Goal: Transaction & Acquisition: Purchase product/service

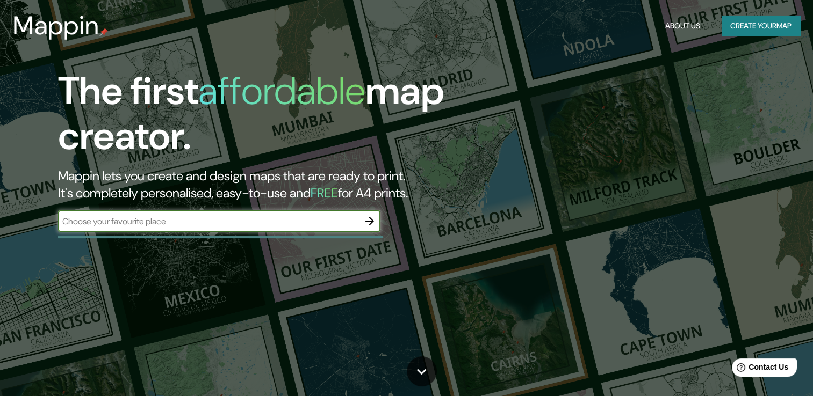
click at [131, 222] on input "text" at bounding box center [208, 221] width 301 height 12
type input "[GEOGRAPHIC_DATA]"
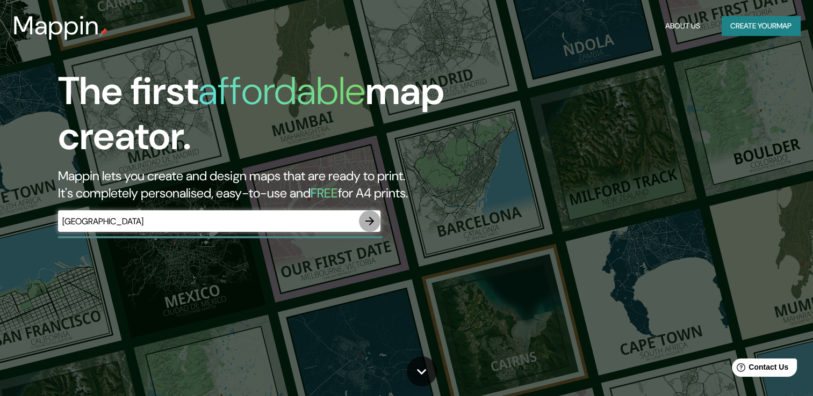
click at [369, 222] on icon "button" at bounding box center [369, 221] width 13 height 13
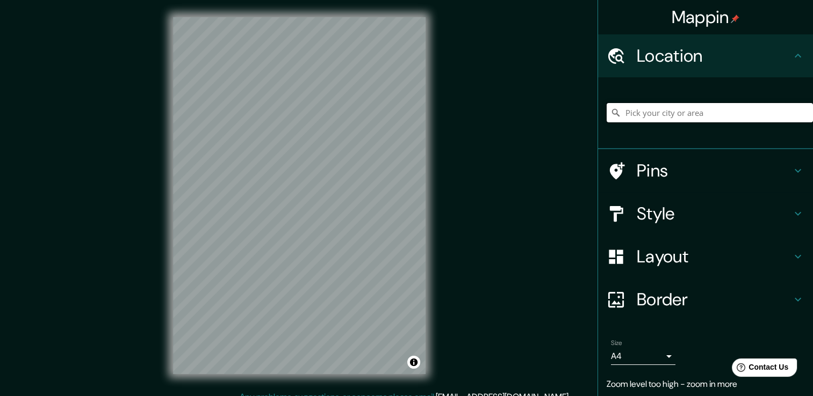
click at [647, 116] on input "Pick your city or area" at bounding box center [709, 112] width 206 height 19
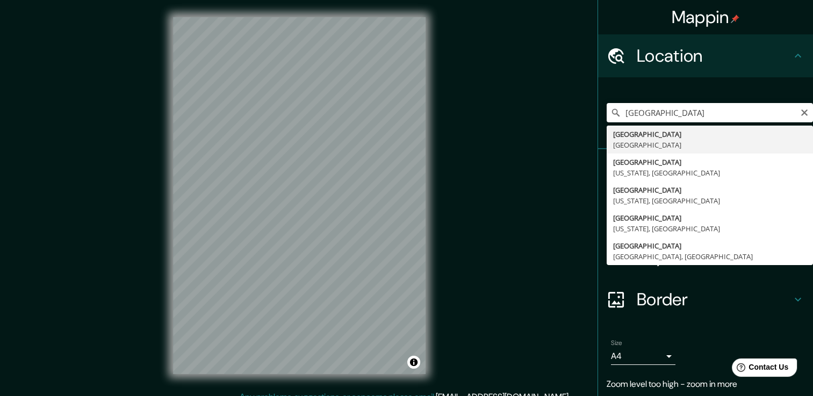
type input "[GEOGRAPHIC_DATA], [GEOGRAPHIC_DATA]"
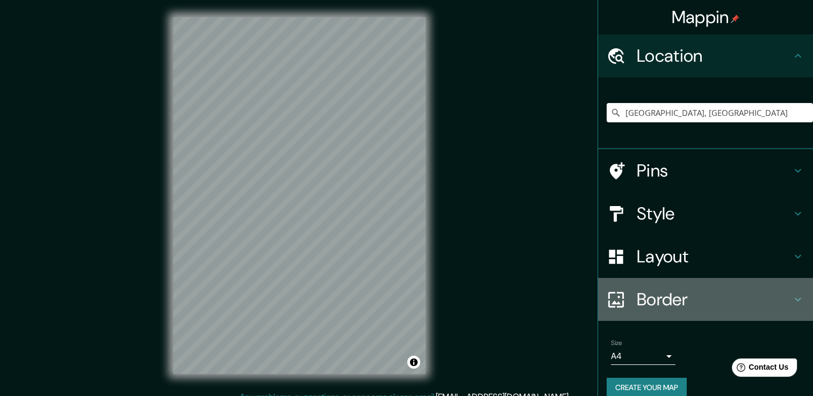
click at [679, 299] on h4 "Border" at bounding box center [714, 299] width 155 height 21
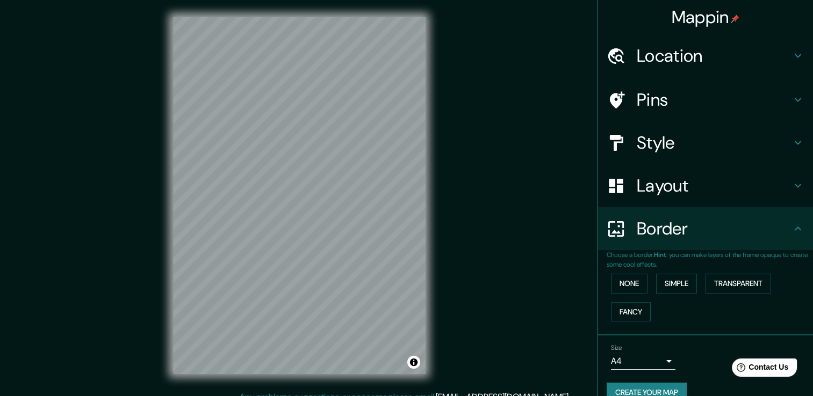
click at [658, 223] on h4 "Border" at bounding box center [714, 228] width 155 height 21
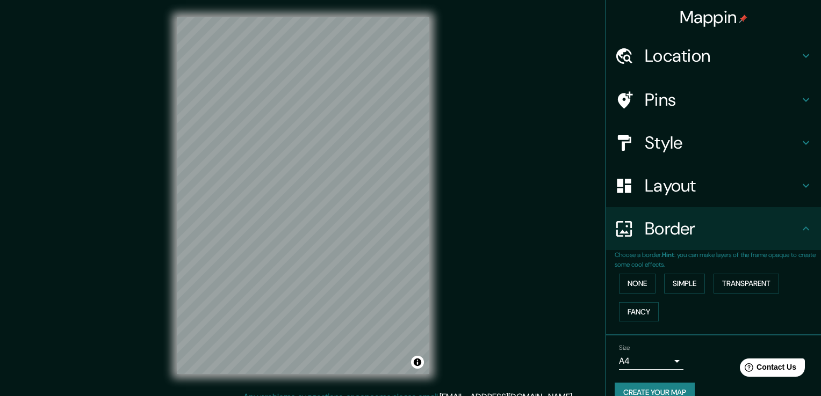
click at [655, 359] on body "Mappin Location [GEOGRAPHIC_DATA], [GEOGRAPHIC_DATA] Pins Style Layout Border C…" at bounding box center [410, 198] width 821 height 396
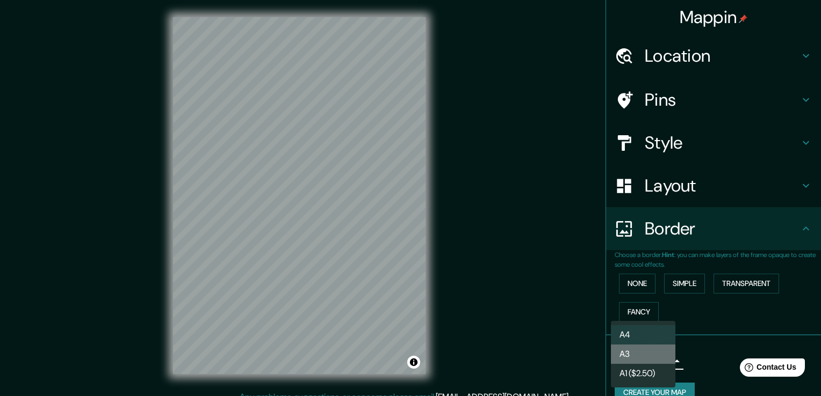
click at [630, 351] on li "A3" at bounding box center [643, 354] width 64 height 19
click at [636, 358] on body "Mappin Location [GEOGRAPHIC_DATA], [GEOGRAPHIC_DATA] Pins Style Layout Border C…" at bounding box center [410, 198] width 821 height 396
click at [632, 336] on li "A4" at bounding box center [643, 335] width 64 height 19
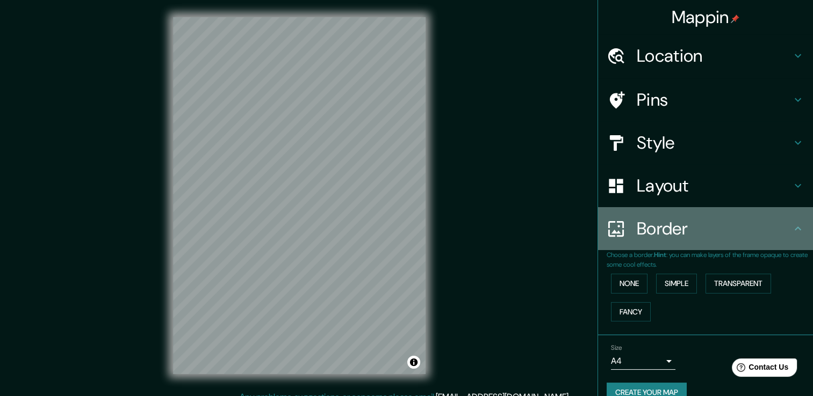
click at [664, 223] on h4 "Border" at bounding box center [714, 228] width 155 height 21
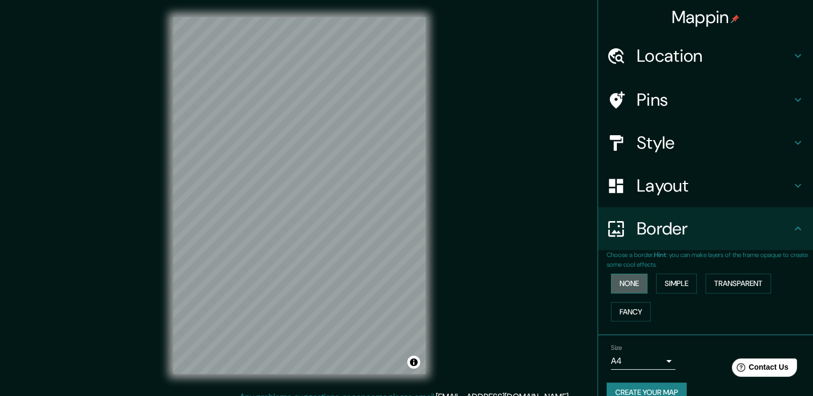
click at [618, 280] on button "None" at bounding box center [629, 284] width 37 height 20
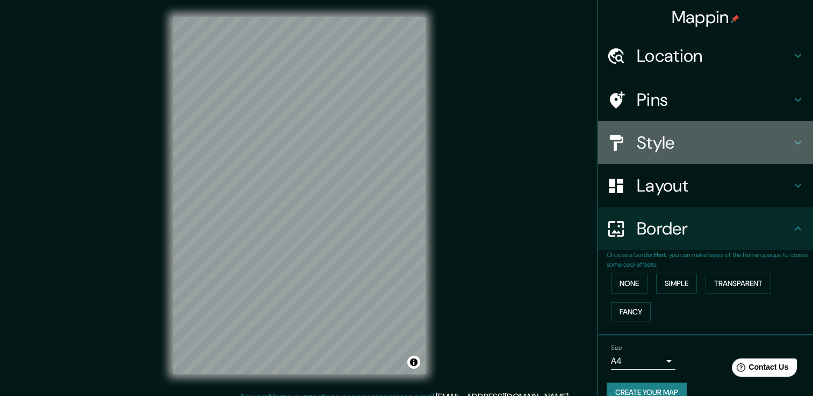
click at [660, 134] on h4 "Style" at bounding box center [714, 142] width 155 height 21
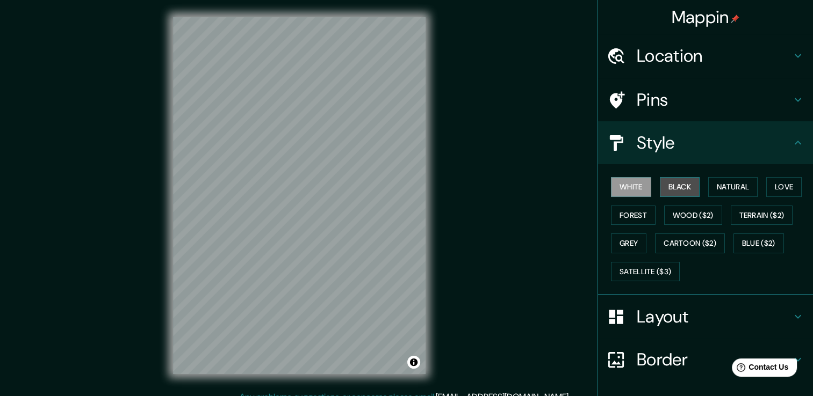
click at [667, 183] on button "Black" at bounding box center [680, 187] width 40 height 20
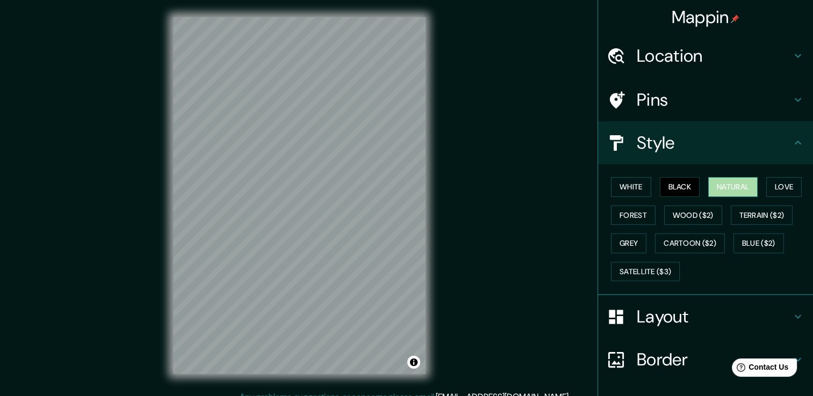
click at [708, 182] on button "Natural" at bounding box center [732, 187] width 49 height 20
click at [619, 189] on button "White" at bounding box center [631, 187] width 40 height 20
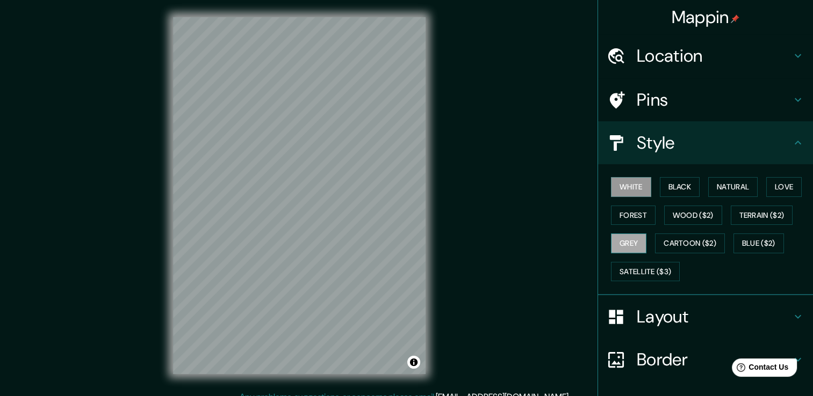
click at [625, 239] on button "Grey" at bounding box center [628, 244] width 35 height 20
click at [627, 213] on button "Forest" at bounding box center [633, 216] width 45 height 20
click at [628, 187] on button "White" at bounding box center [631, 187] width 40 height 20
click at [731, 184] on button "Natural" at bounding box center [732, 187] width 49 height 20
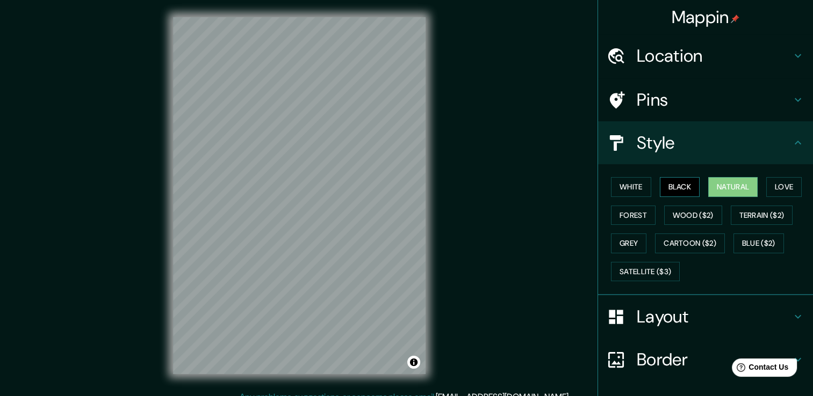
click at [678, 183] on button "Black" at bounding box center [680, 187] width 40 height 20
click at [778, 187] on button "Love" at bounding box center [783, 187] width 35 height 20
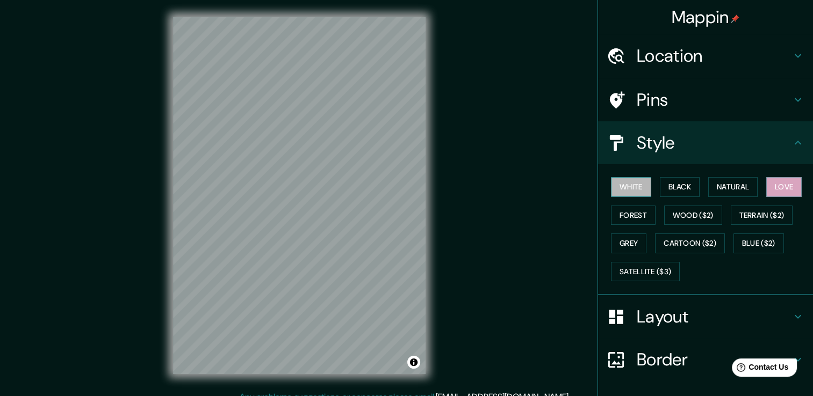
click at [625, 183] on button "White" at bounding box center [631, 187] width 40 height 20
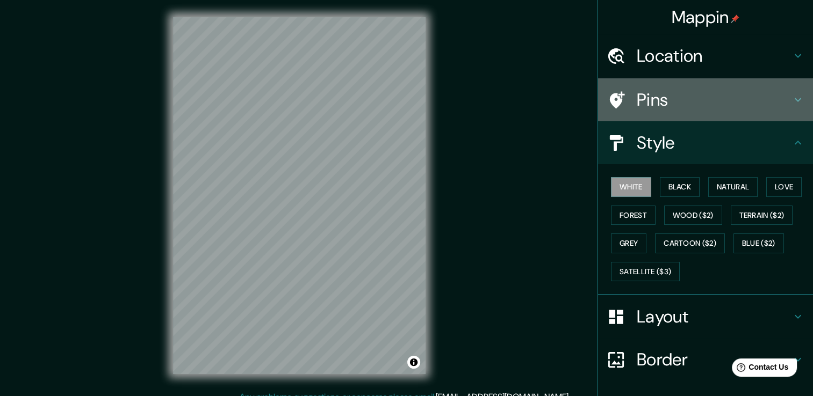
click at [688, 88] on div "Pins" at bounding box center [705, 99] width 215 height 43
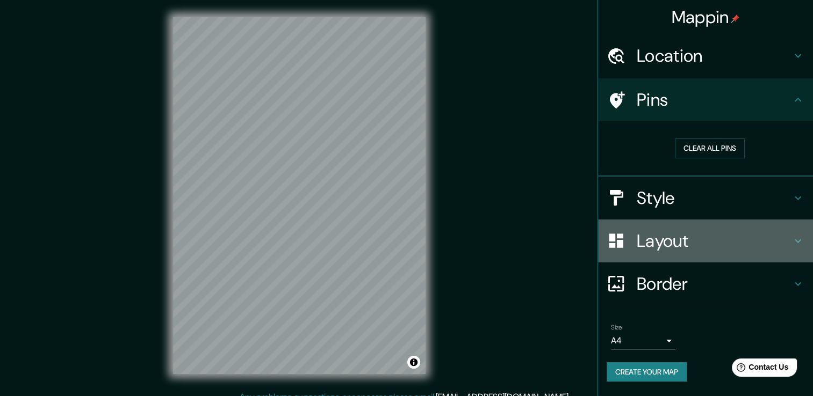
click at [687, 242] on h4 "Layout" at bounding box center [714, 240] width 155 height 21
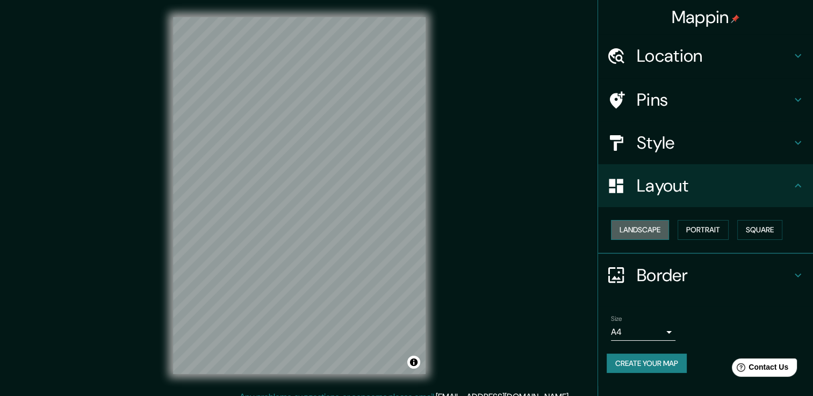
click at [657, 226] on button "Landscape" at bounding box center [640, 230] width 58 height 20
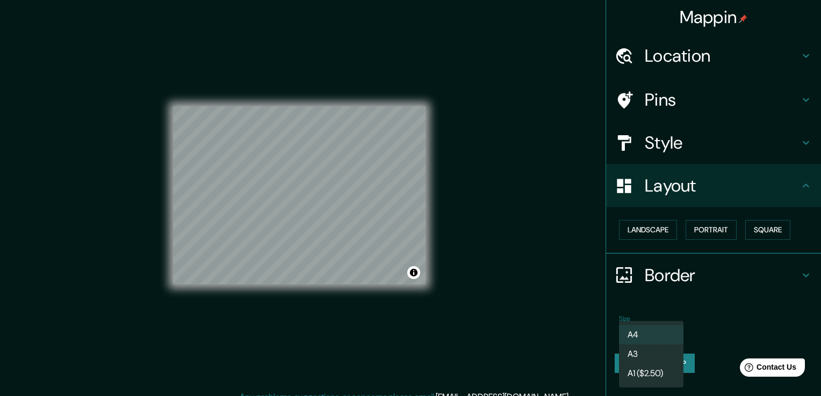
click at [661, 329] on body "Mappin Location [GEOGRAPHIC_DATA], [GEOGRAPHIC_DATA] Pins Style Layout Landscap…" at bounding box center [410, 198] width 821 height 396
click at [647, 354] on li "A3" at bounding box center [651, 354] width 64 height 19
click at [653, 334] on body "Mappin Location [GEOGRAPHIC_DATA], [GEOGRAPHIC_DATA] Pins Style Layout Landscap…" at bounding box center [410, 198] width 821 height 396
click at [641, 331] on li "A4" at bounding box center [651, 335] width 64 height 19
type input "single"
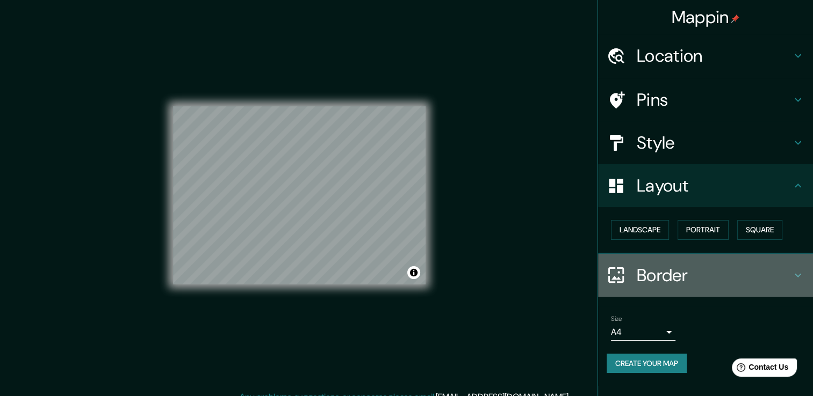
click at [787, 268] on h4 "Border" at bounding box center [714, 275] width 155 height 21
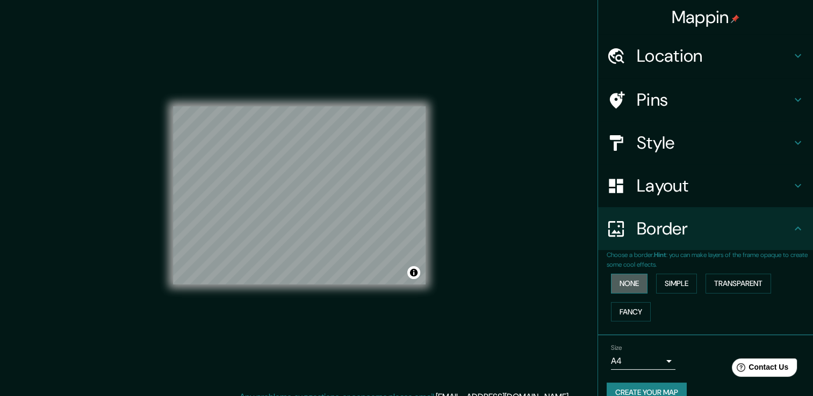
click at [631, 283] on button "None" at bounding box center [629, 284] width 37 height 20
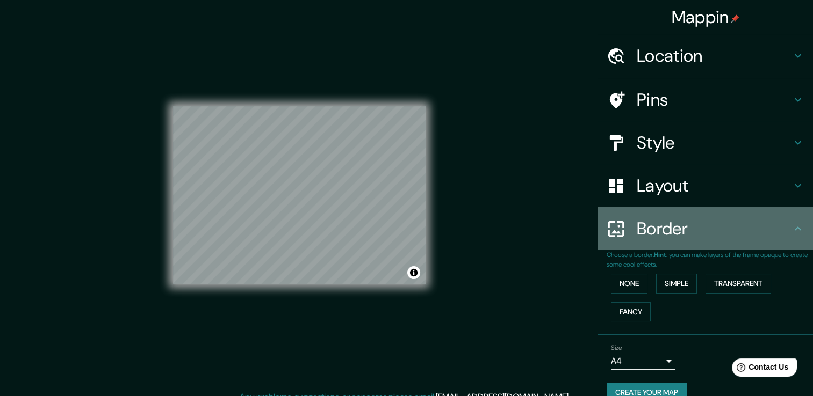
click at [764, 232] on h4 "Border" at bounding box center [714, 228] width 155 height 21
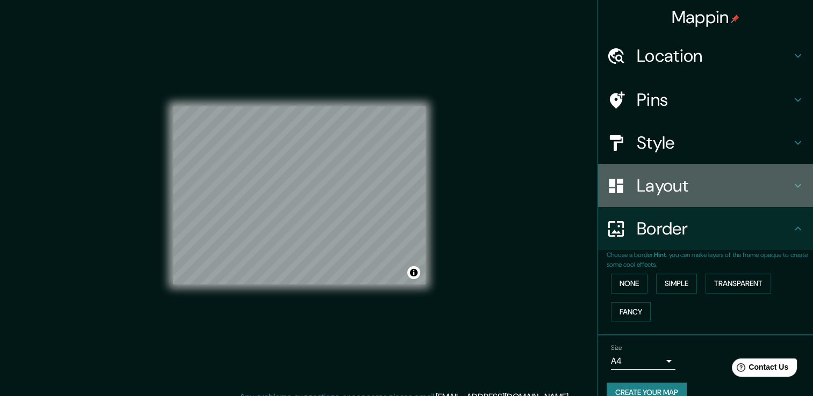
click at [791, 187] on icon at bounding box center [797, 185] width 13 height 13
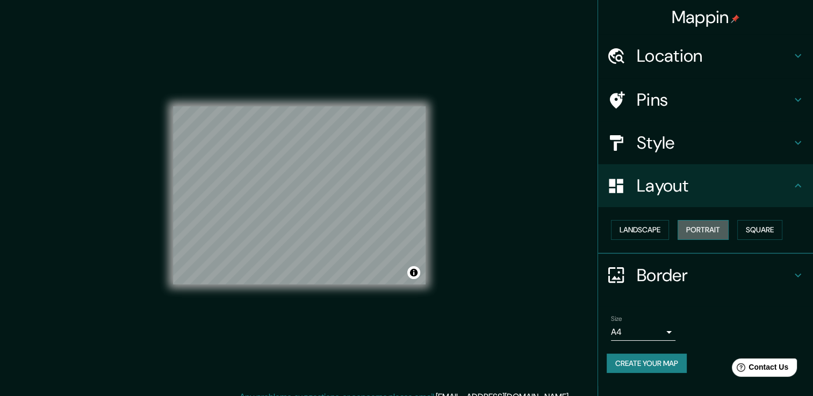
click at [717, 229] on button "Portrait" at bounding box center [702, 230] width 51 height 20
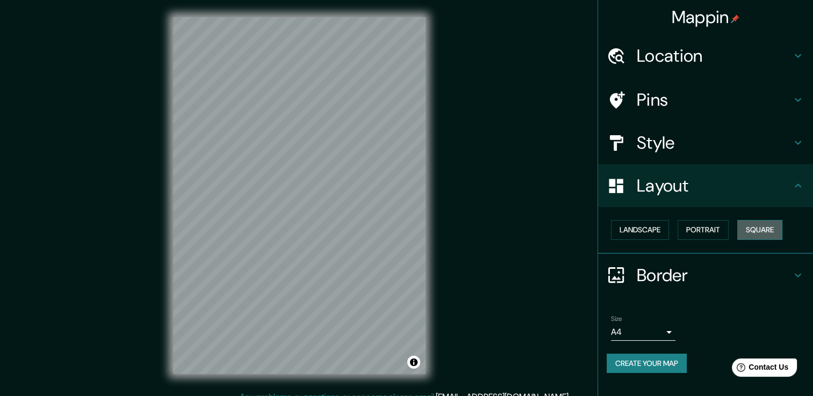
click at [768, 225] on button "Square" at bounding box center [759, 230] width 45 height 20
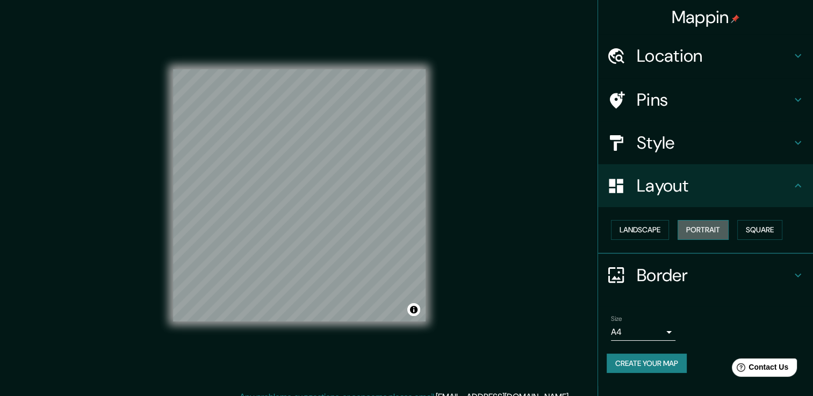
click at [702, 228] on button "Portrait" at bounding box center [702, 230] width 51 height 20
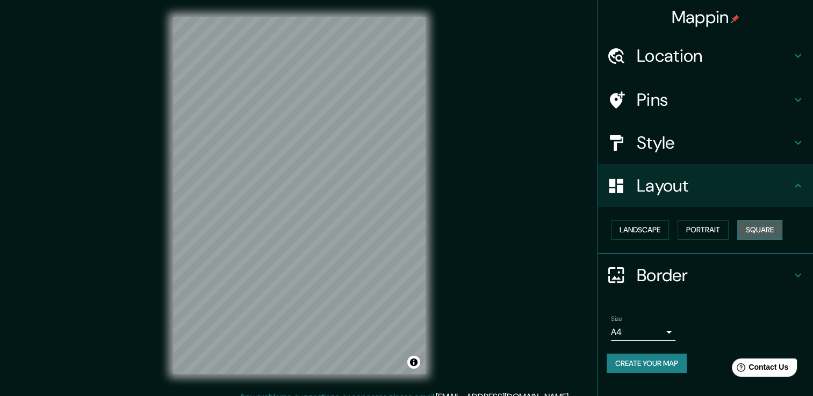
click at [751, 226] on button "Square" at bounding box center [759, 230] width 45 height 20
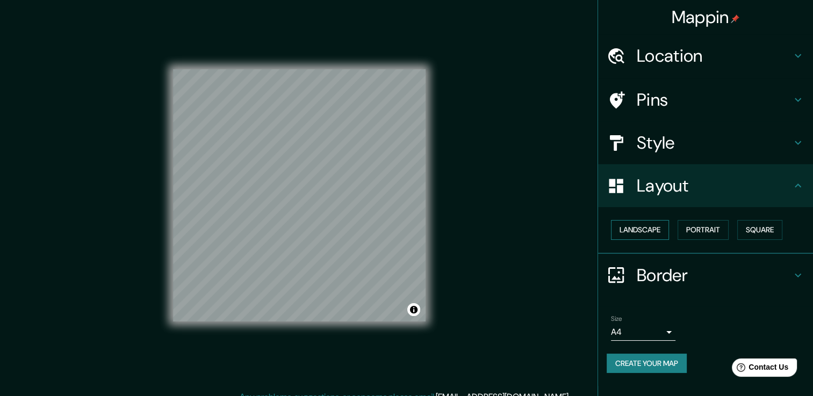
click at [654, 229] on button "Landscape" at bounding box center [640, 230] width 58 height 20
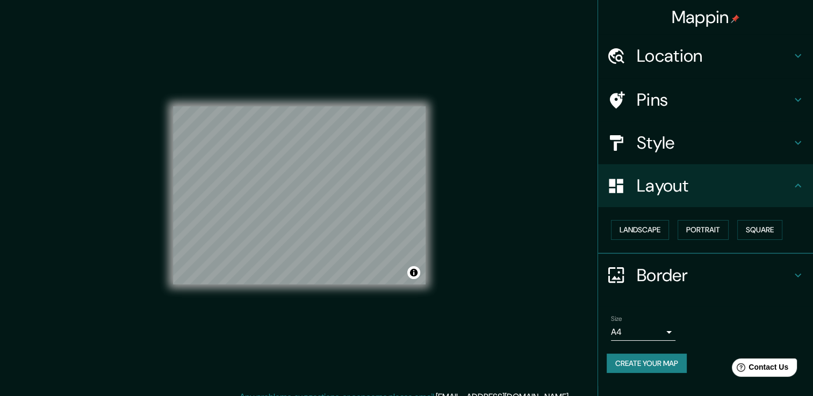
scroll to position [12, 0]
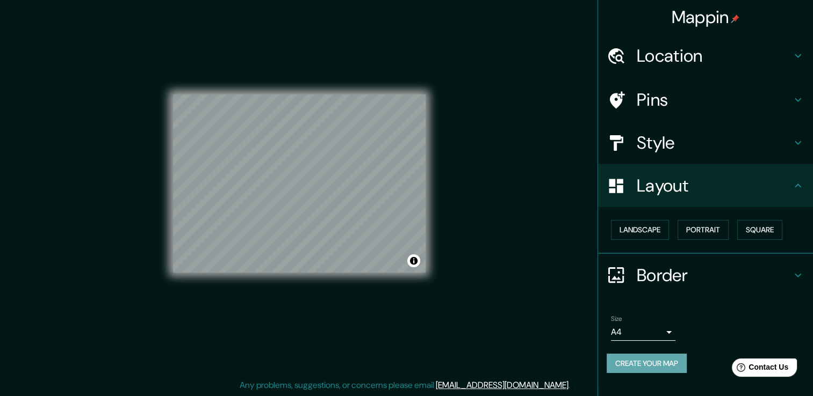
click at [648, 360] on button "Create your map" at bounding box center [646, 364] width 80 height 20
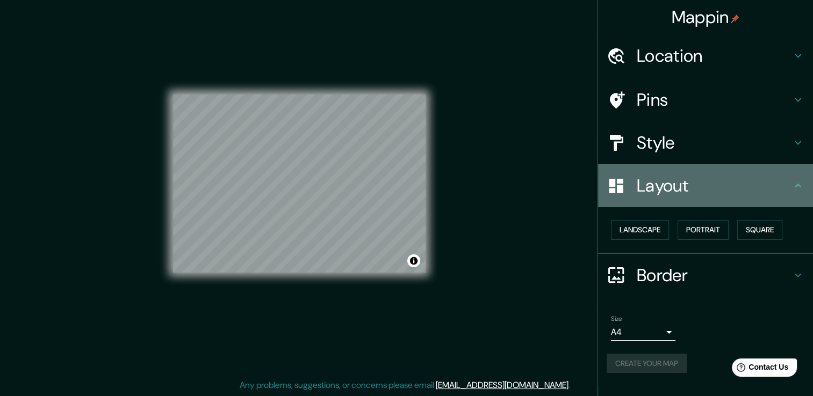
click at [796, 183] on icon at bounding box center [797, 185] width 13 height 13
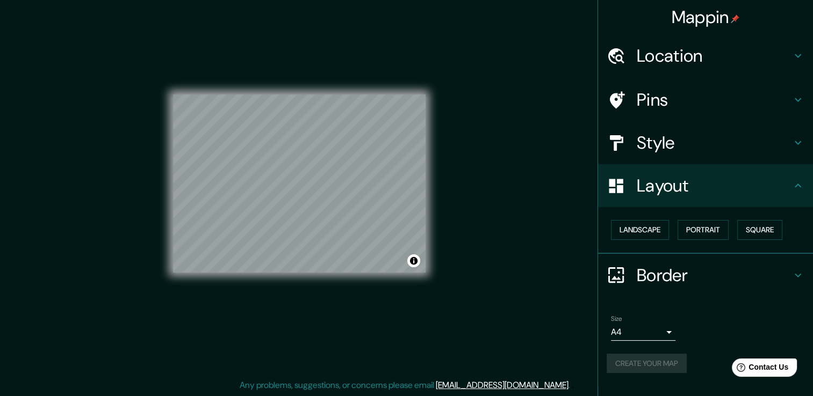
click at [796, 183] on icon at bounding box center [797, 185] width 13 height 13
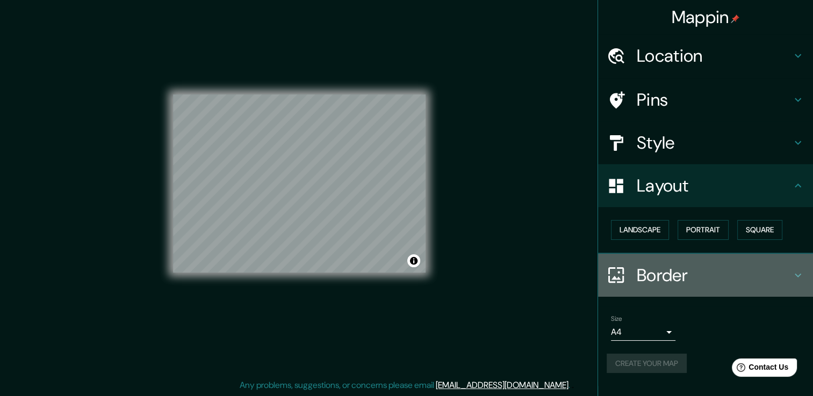
click at [794, 276] on icon at bounding box center [797, 275] width 13 height 13
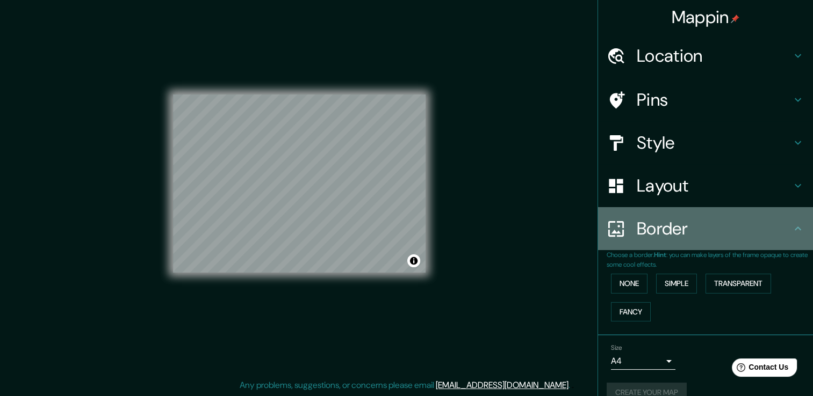
click at [791, 230] on icon at bounding box center [797, 228] width 13 height 13
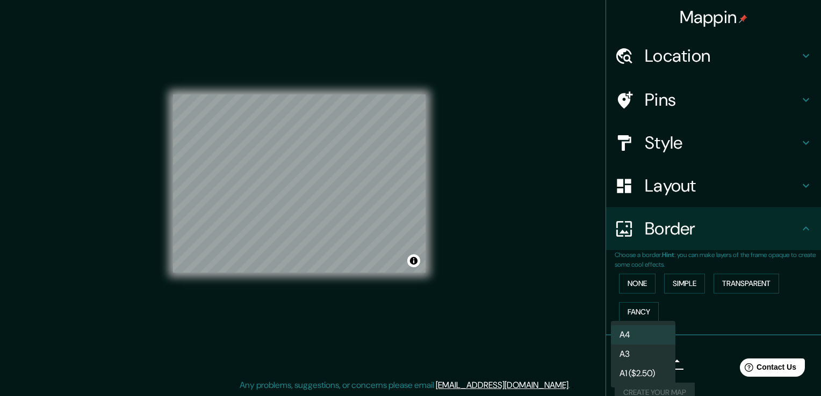
click at [654, 353] on body "Mappin Location [GEOGRAPHIC_DATA], [GEOGRAPHIC_DATA] Pins Style Layout Border C…" at bounding box center [410, 186] width 821 height 396
click at [649, 338] on li "A4" at bounding box center [643, 335] width 64 height 19
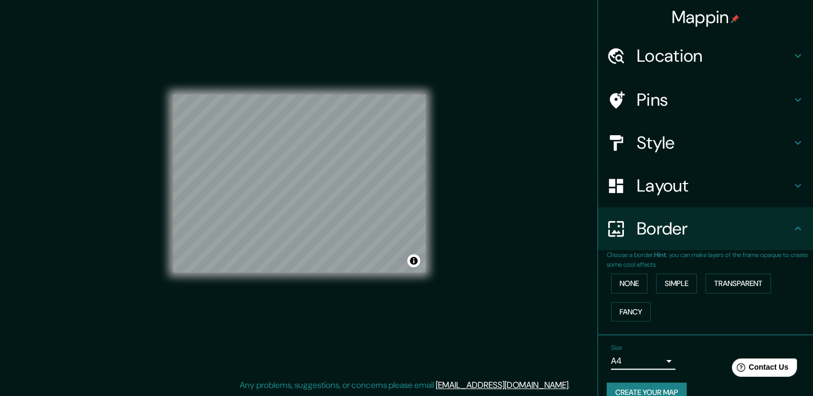
click at [657, 389] on button "Create your map" at bounding box center [646, 393] width 80 height 20
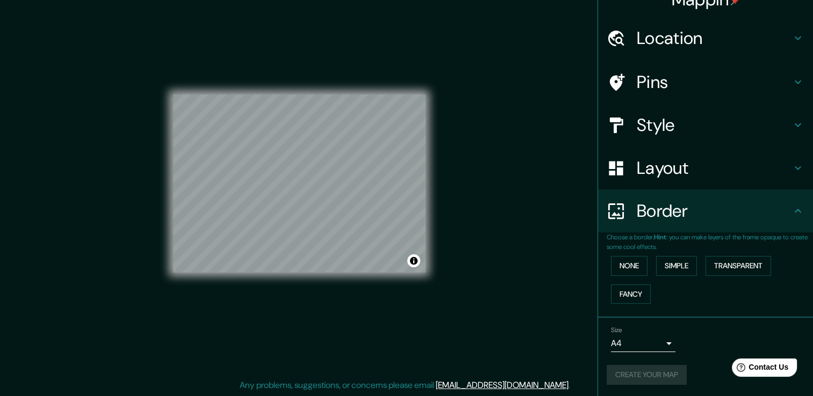
scroll to position [18, 0]
click at [413, 264] on button "Toggle attribution" at bounding box center [413, 261] width 13 height 13
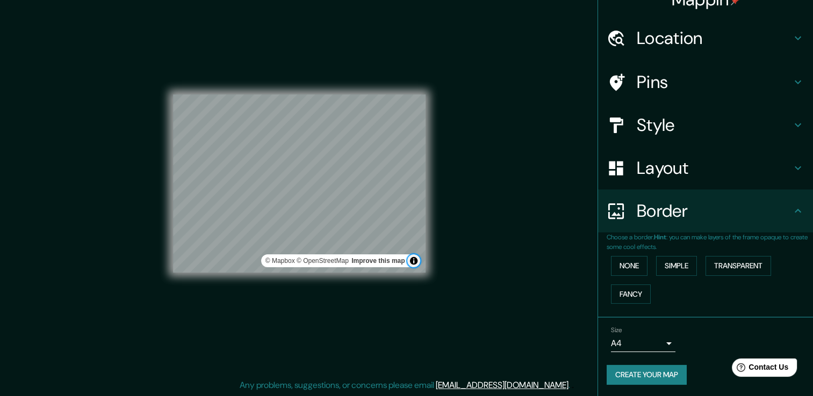
click at [413, 264] on button "Toggle attribution" at bounding box center [413, 261] width 13 height 13
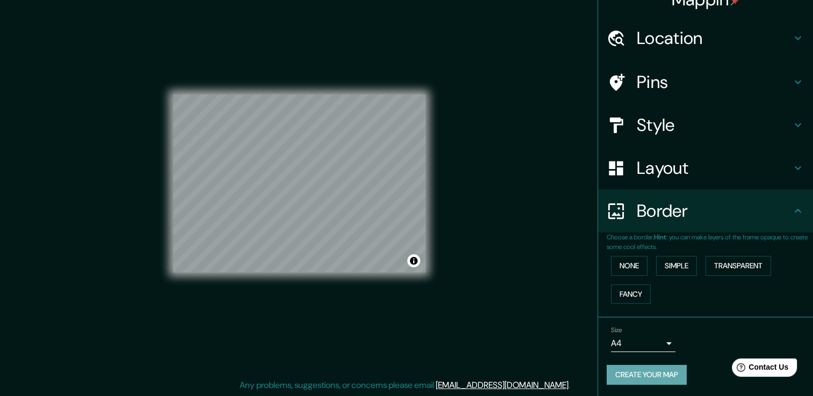
click at [617, 375] on button "Create your map" at bounding box center [646, 375] width 80 height 20
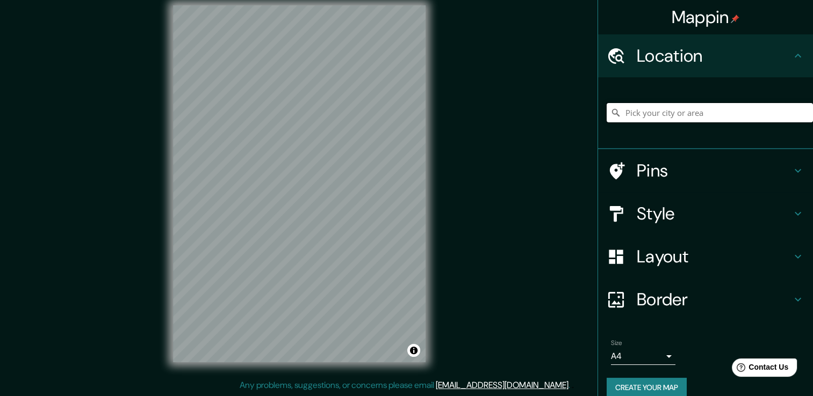
click at [649, 119] on input "Pick your city or area" at bounding box center [709, 112] width 206 height 19
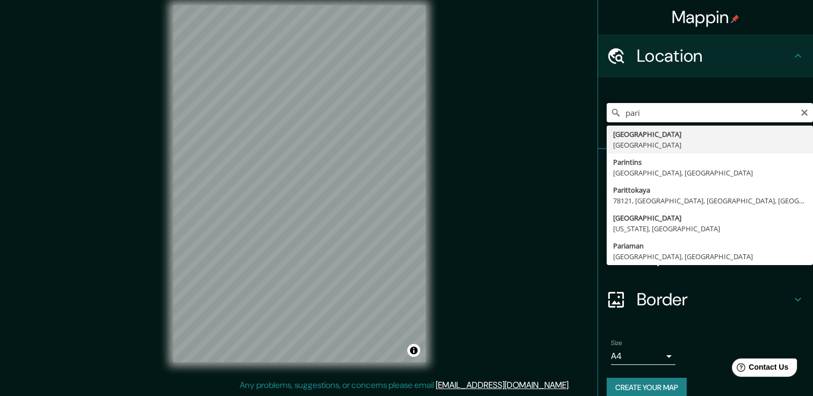
type input "[GEOGRAPHIC_DATA], [GEOGRAPHIC_DATA]"
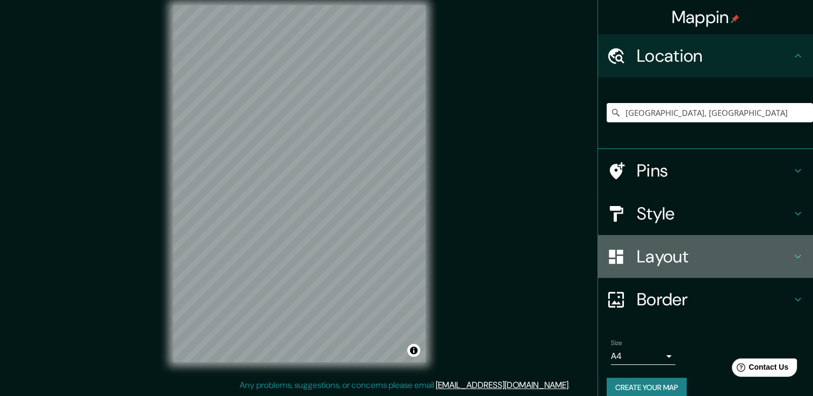
click at [660, 255] on h4 "Layout" at bounding box center [714, 256] width 155 height 21
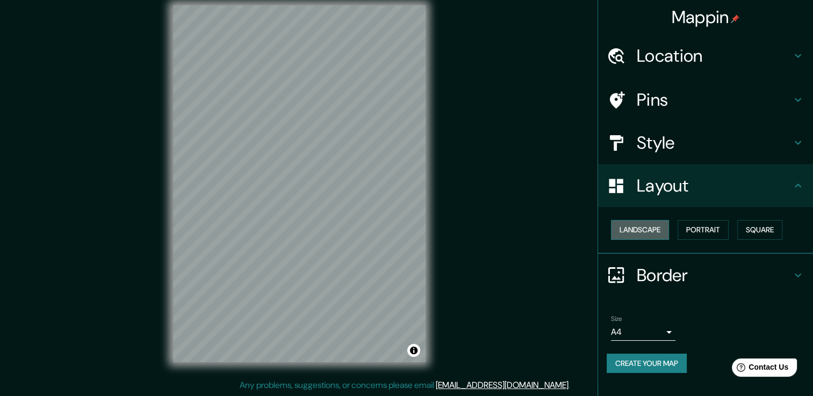
click at [658, 229] on button "Landscape" at bounding box center [640, 230] width 58 height 20
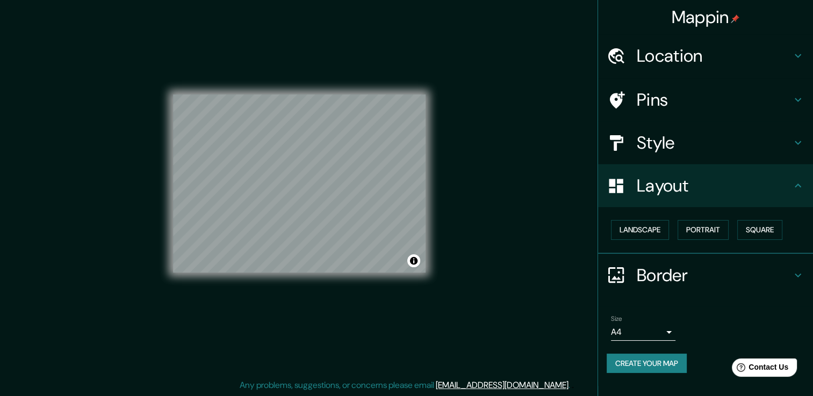
click at [659, 356] on button "Create your map" at bounding box center [646, 364] width 80 height 20
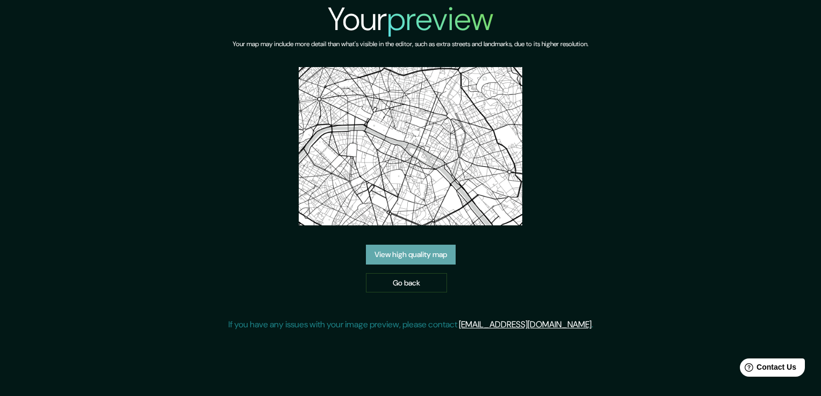
drag, startPoint x: 400, startPoint y: 144, endPoint x: 378, endPoint y: 248, distance: 105.9
click at [378, 248] on link "View high quality map" at bounding box center [411, 255] width 90 height 20
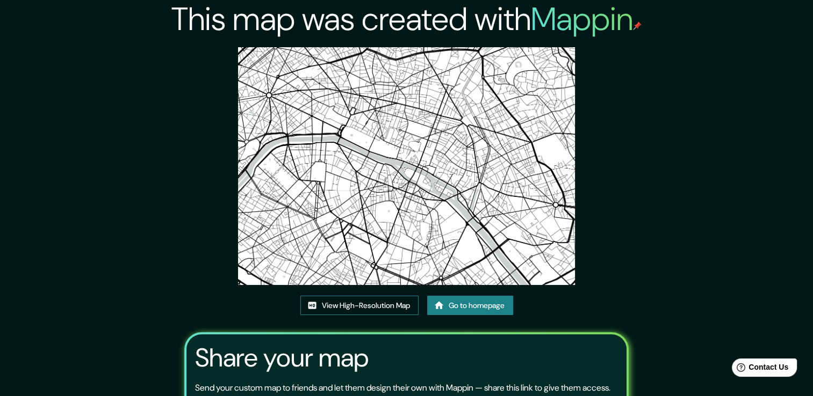
click at [397, 308] on link "View High-Resolution Map" at bounding box center [359, 306] width 118 height 20
